Goal: Task Accomplishment & Management: Manage account settings

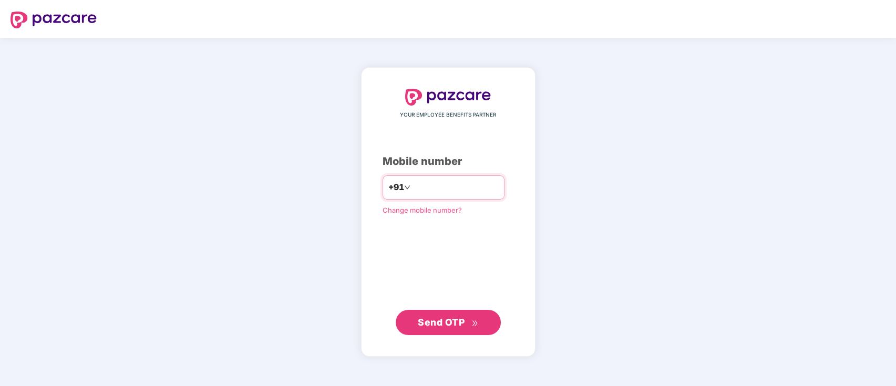
type input "**********"
click at [437, 317] on span "Send OTP" at bounding box center [441, 321] width 47 height 11
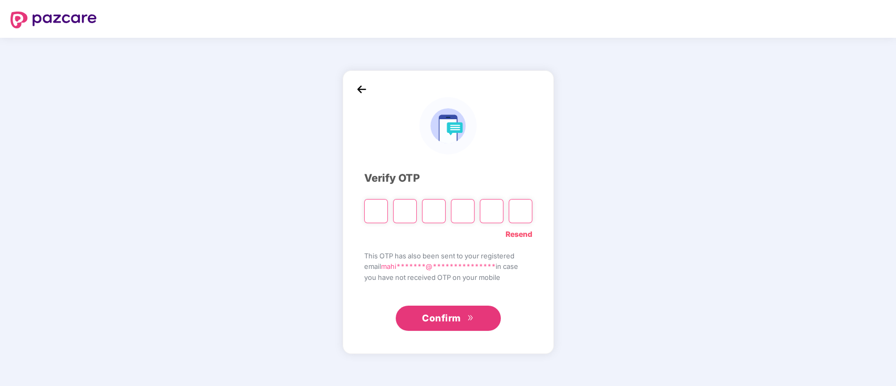
type input "*"
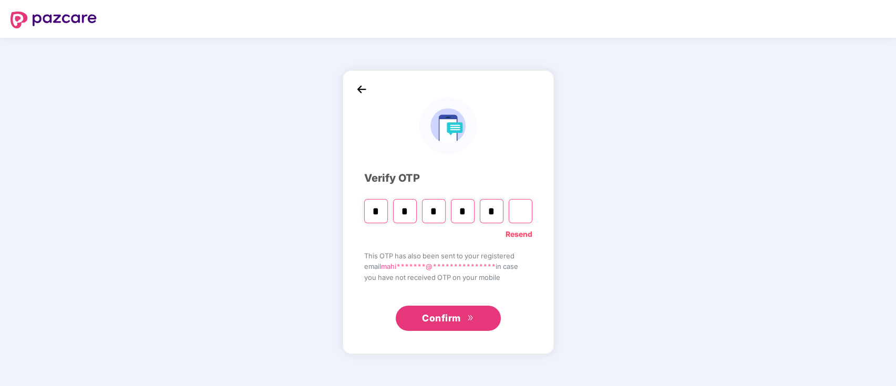
type input "*"
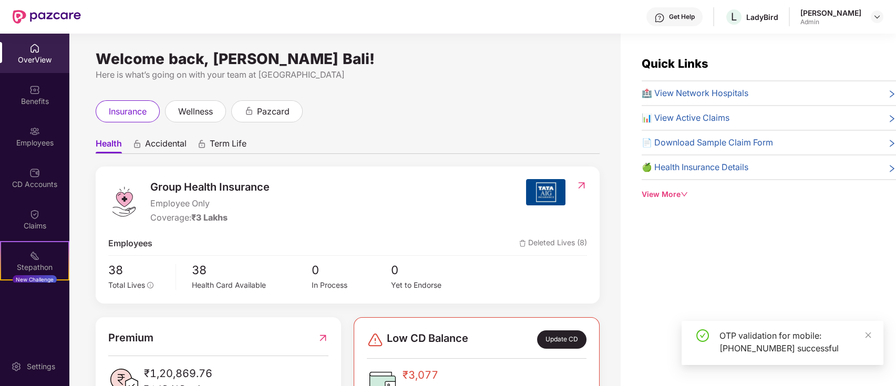
click at [414, 108] on div "insurance wellness pazcard" at bounding box center [348, 111] width 504 height 22
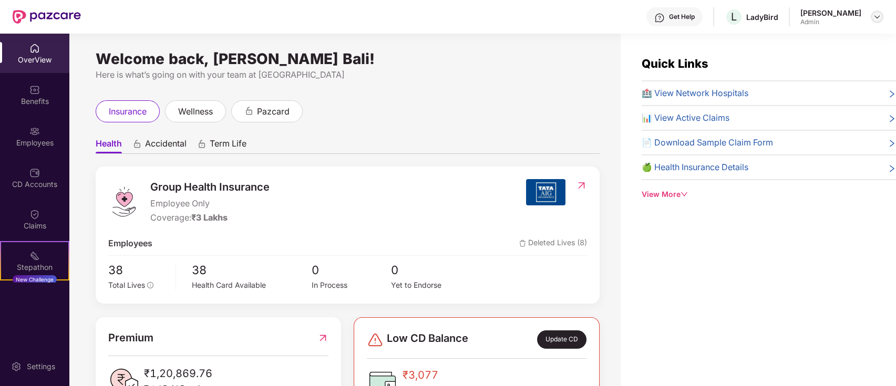
click at [874, 17] on img at bounding box center [877, 17] width 8 height 8
click at [428, 92] on div "Welcome back, [PERSON_NAME] Bali! Here is what’s going on with your team at Paz…" at bounding box center [344, 216] width 551 height 365
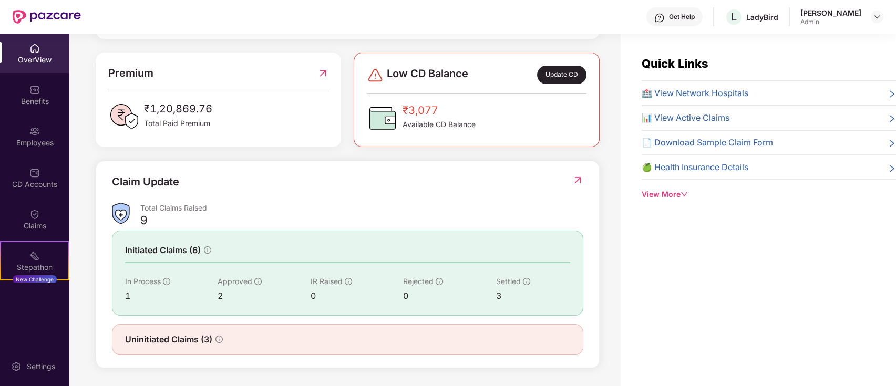
scroll to position [34, 0]
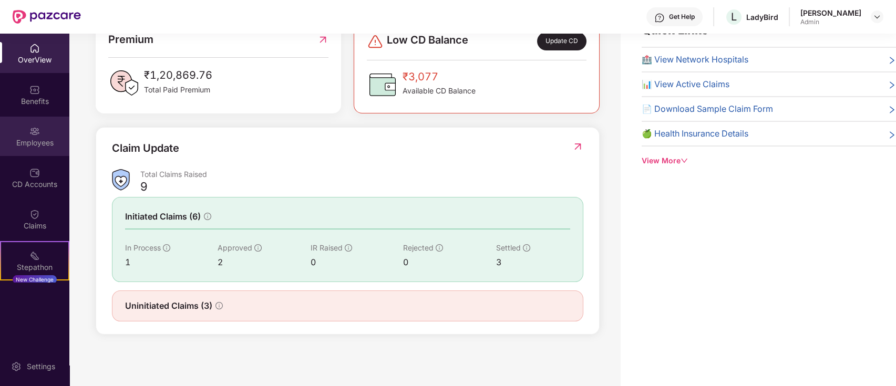
click at [26, 130] on div "Employees" at bounding box center [34, 136] width 69 height 39
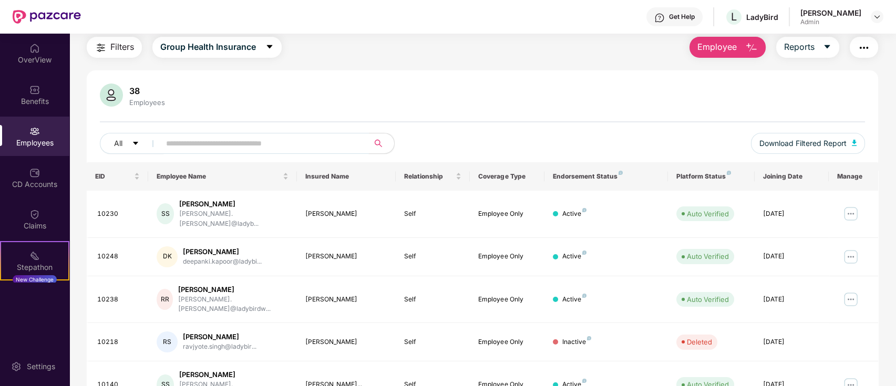
click at [220, 141] on input "text" at bounding box center [260, 144] width 189 height 16
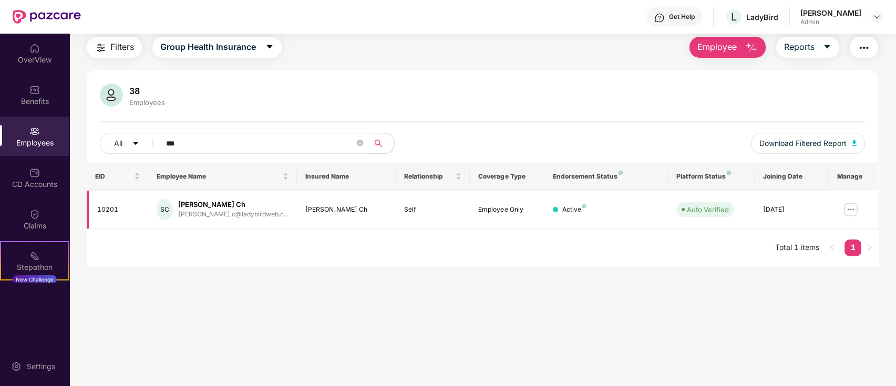
type input "***"
click at [845, 210] on img at bounding box center [850, 209] width 17 height 17
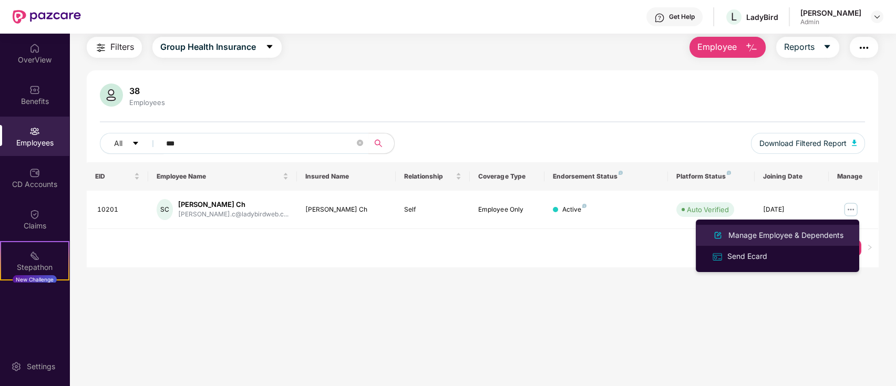
click at [749, 232] on div "Manage Employee & Dependents" at bounding box center [785, 236] width 119 height 12
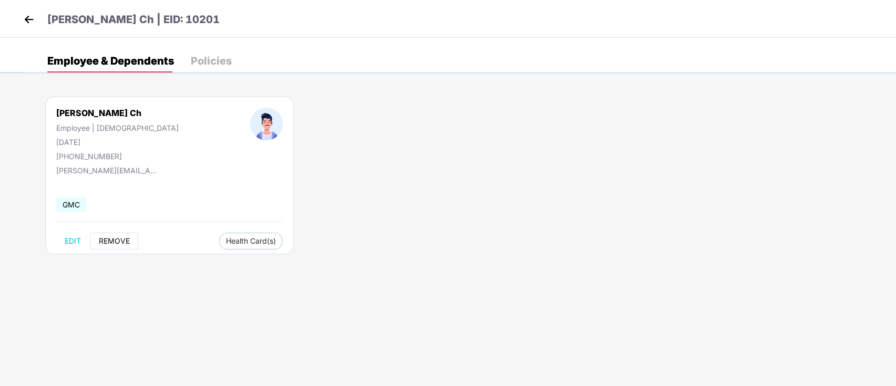
click at [118, 240] on span "REMOVE" at bounding box center [114, 241] width 31 height 8
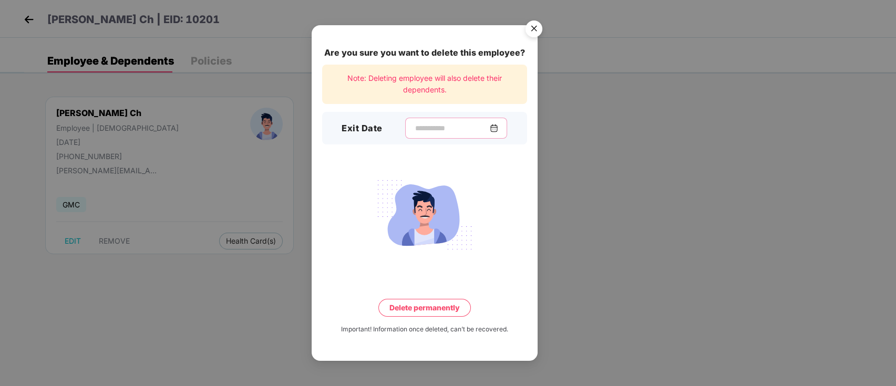
click at [416, 125] on input at bounding box center [452, 128] width 76 height 11
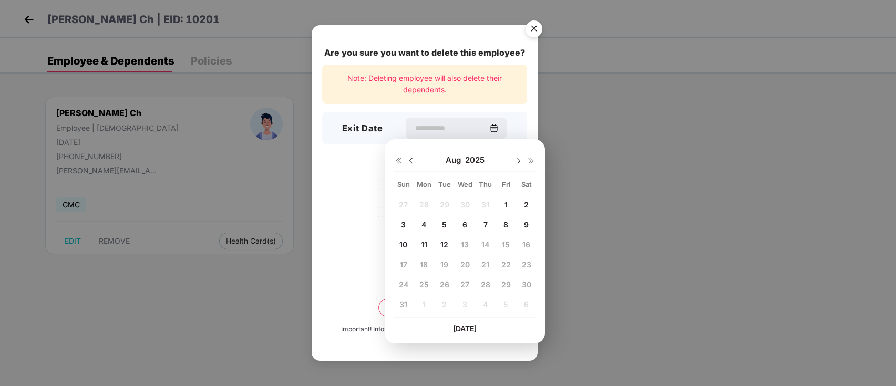
click at [412, 161] on img at bounding box center [411, 161] width 8 height 8
click at [488, 281] on span "31" at bounding box center [485, 284] width 8 height 9
type input "**********"
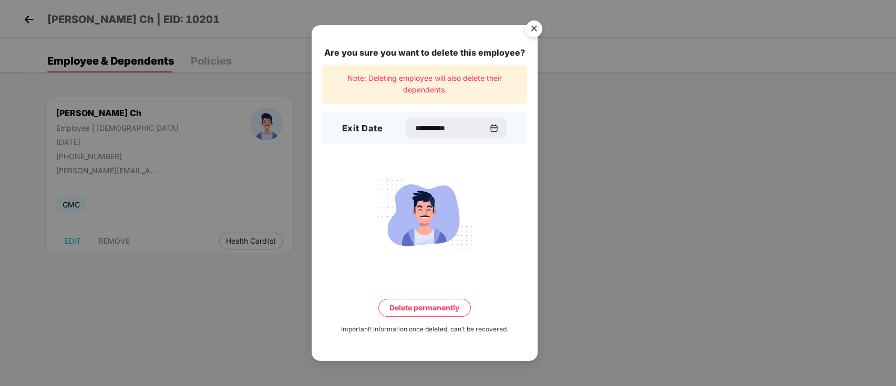
click at [446, 313] on button "Delete permanently" at bounding box center [424, 308] width 92 height 18
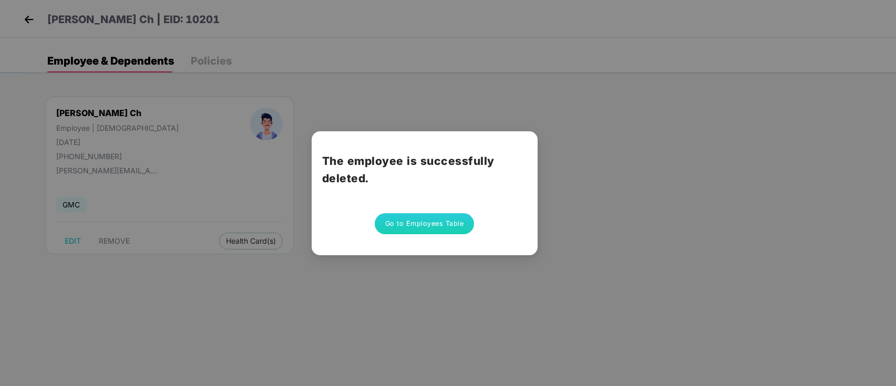
click at [418, 228] on button "Go to Employees Table" at bounding box center [425, 223] width 100 height 21
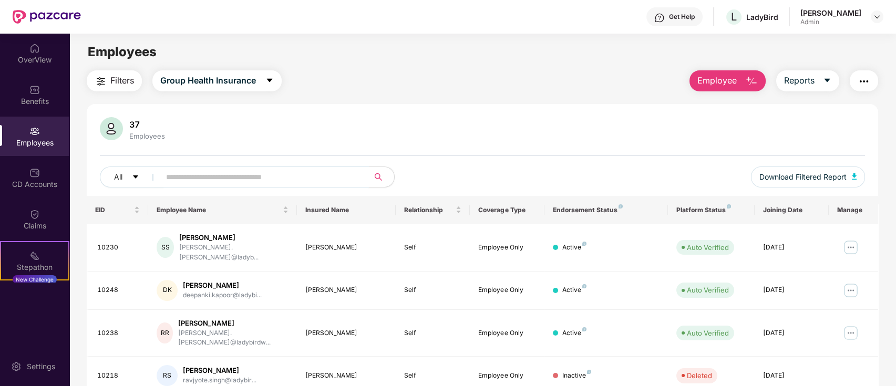
click at [306, 174] on input "text" at bounding box center [260, 177] width 189 height 16
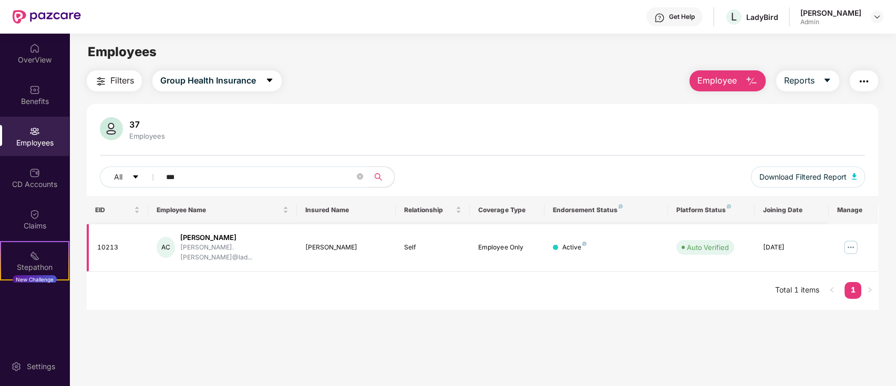
type input "***"
click at [852, 242] on img at bounding box center [850, 247] width 17 height 17
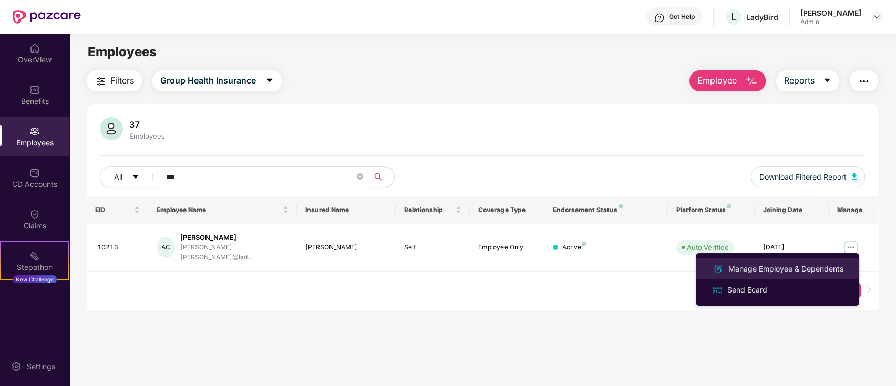
click at [764, 272] on div "Manage Employee & Dependents" at bounding box center [785, 269] width 119 height 12
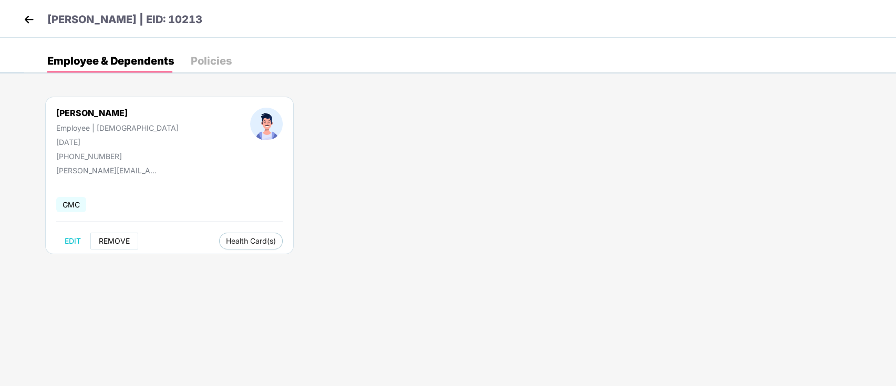
click at [113, 239] on span "REMOVE" at bounding box center [114, 241] width 31 height 8
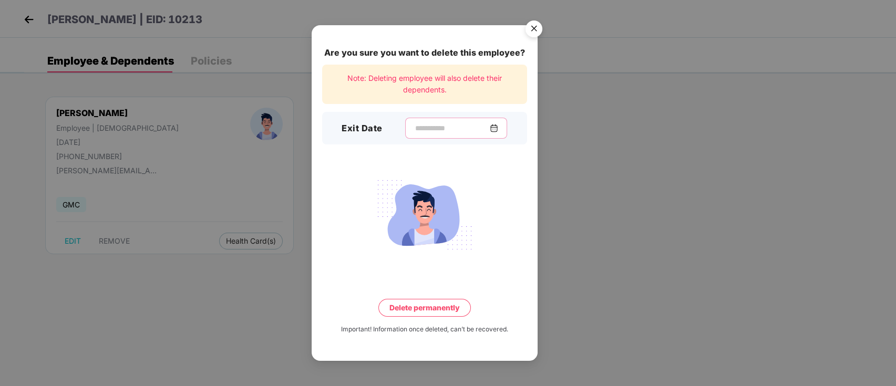
click at [414, 133] on input at bounding box center [452, 128] width 76 height 11
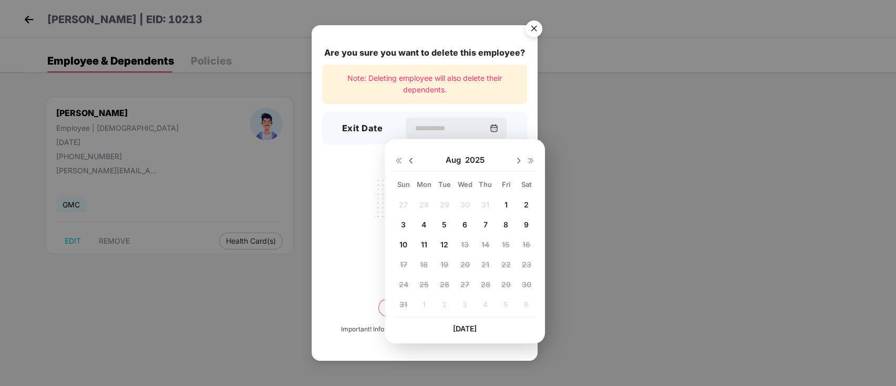
click at [412, 159] on img at bounding box center [411, 161] width 8 height 8
click at [412, 161] on img at bounding box center [411, 161] width 8 height 8
click at [514, 158] on img at bounding box center [518, 161] width 8 height 8
click at [489, 282] on div "31" at bounding box center [486, 285] width 16 height 16
type input "**********"
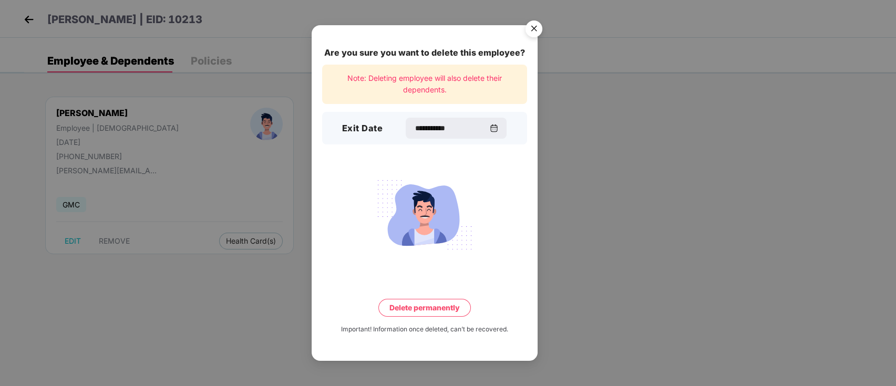
click at [435, 307] on button "Delete permanently" at bounding box center [424, 308] width 92 height 18
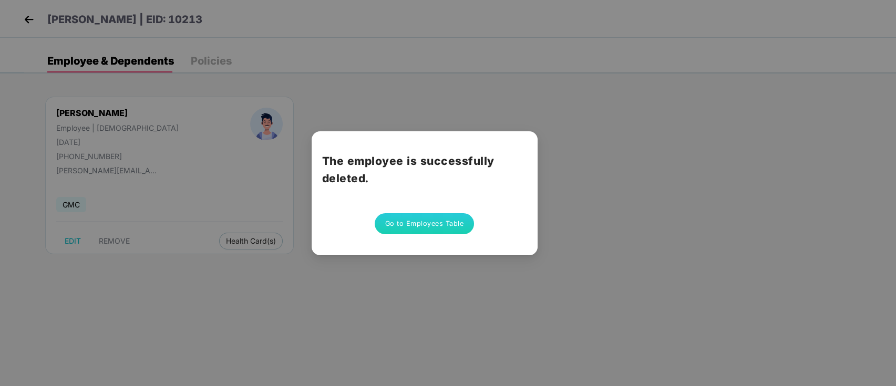
click at [434, 222] on button "Go to Employees Table" at bounding box center [425, 223] width 100 height 21
